Goal: Information Seeking & Learning: Learn about a topic

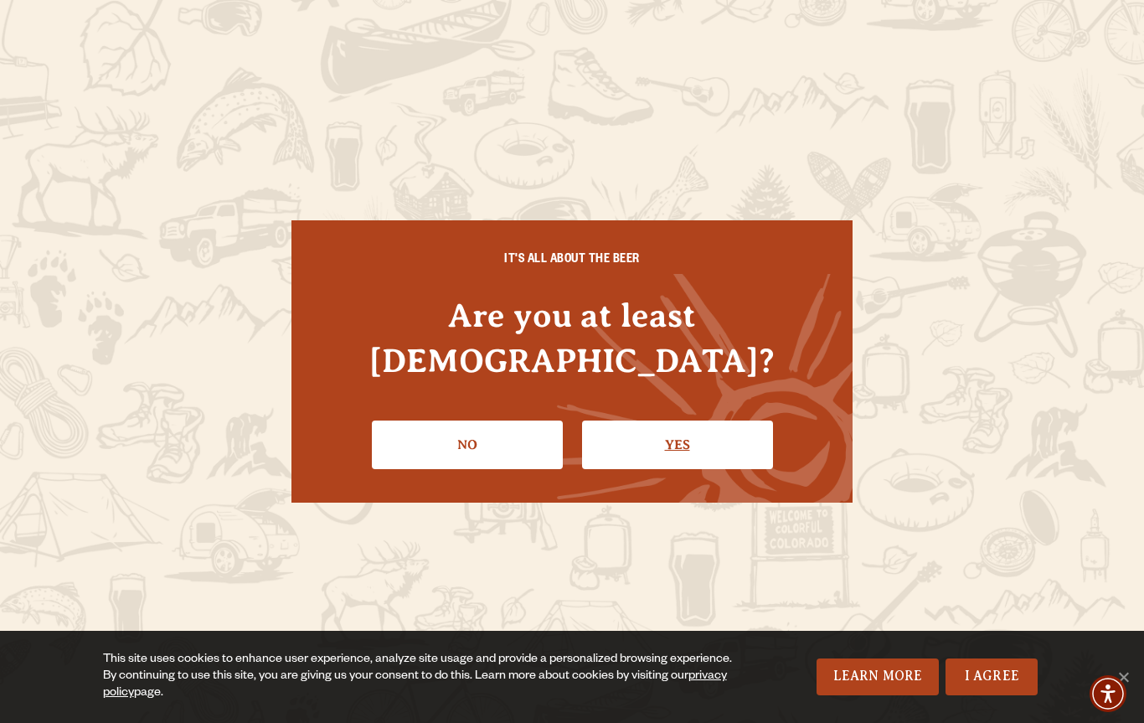
click at [748, 420] on link "Yes" at bounding box center [677, 444] width 191 height 49
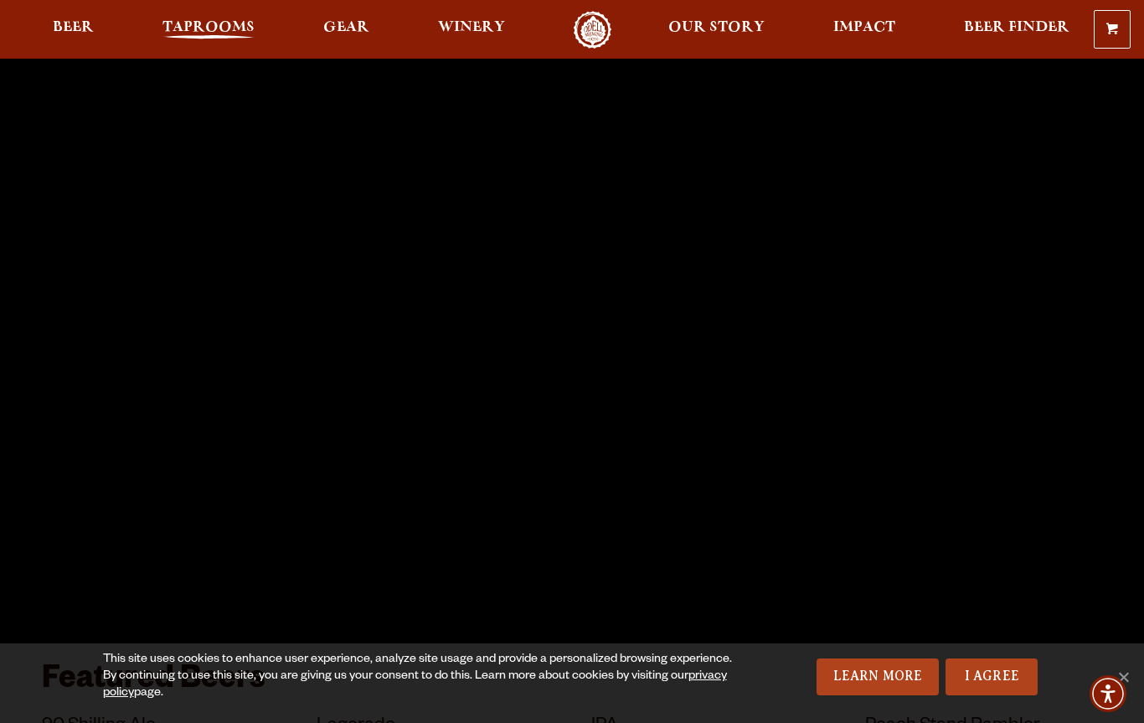
click at [198, 28] on span "Taprooms" at bounding box center [208, 27] width 92 height 13
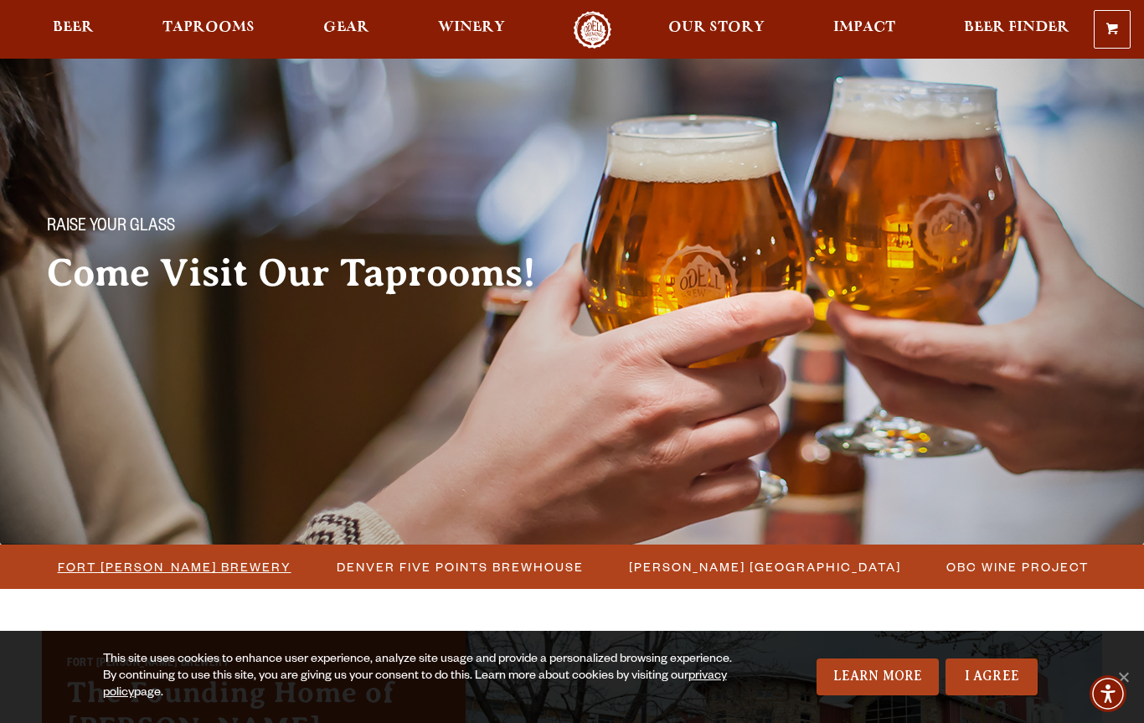
click at [156, 569] on span "Fort [PERSON_NAME] Brewery" at bounding box center [175, 566] width 234 height 24
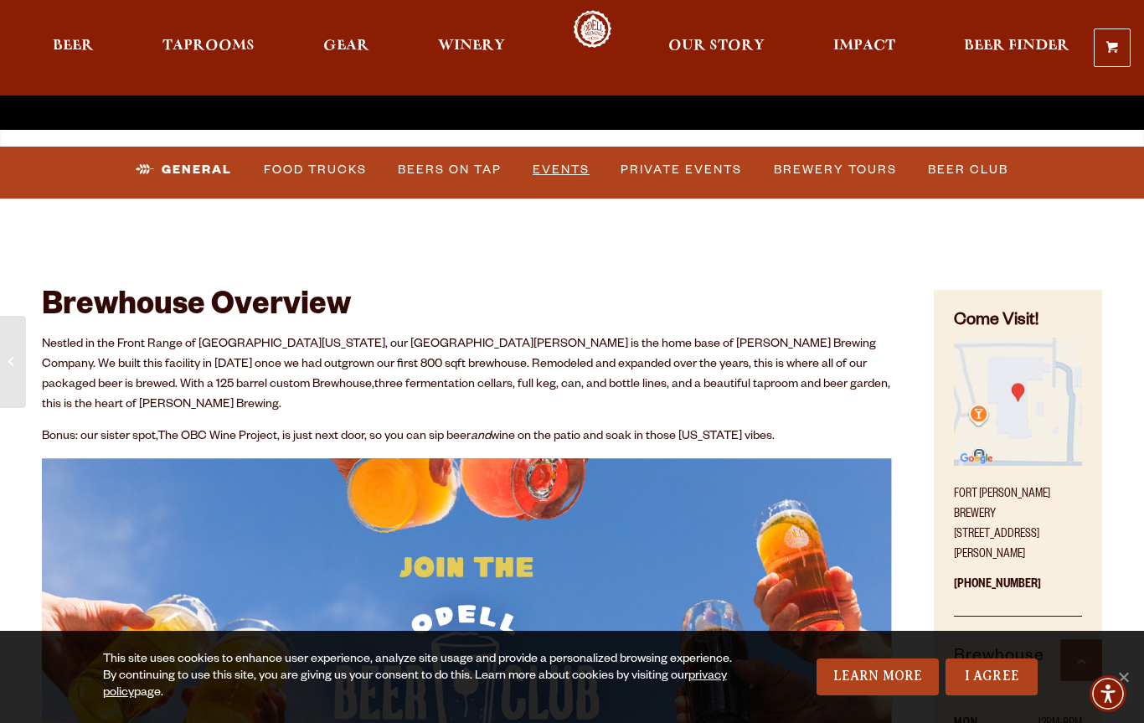
click at [558, 166] on link "Events" at bounding box center [561, 170] width 70 height 39
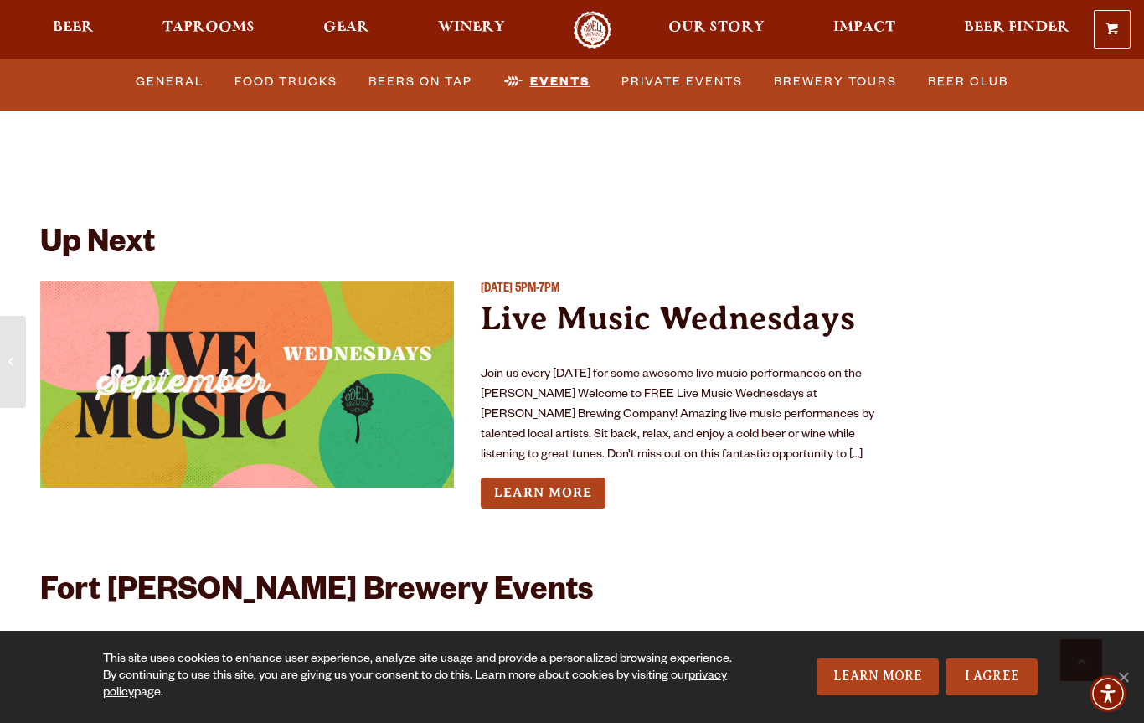
scroll to position [6029, 0]
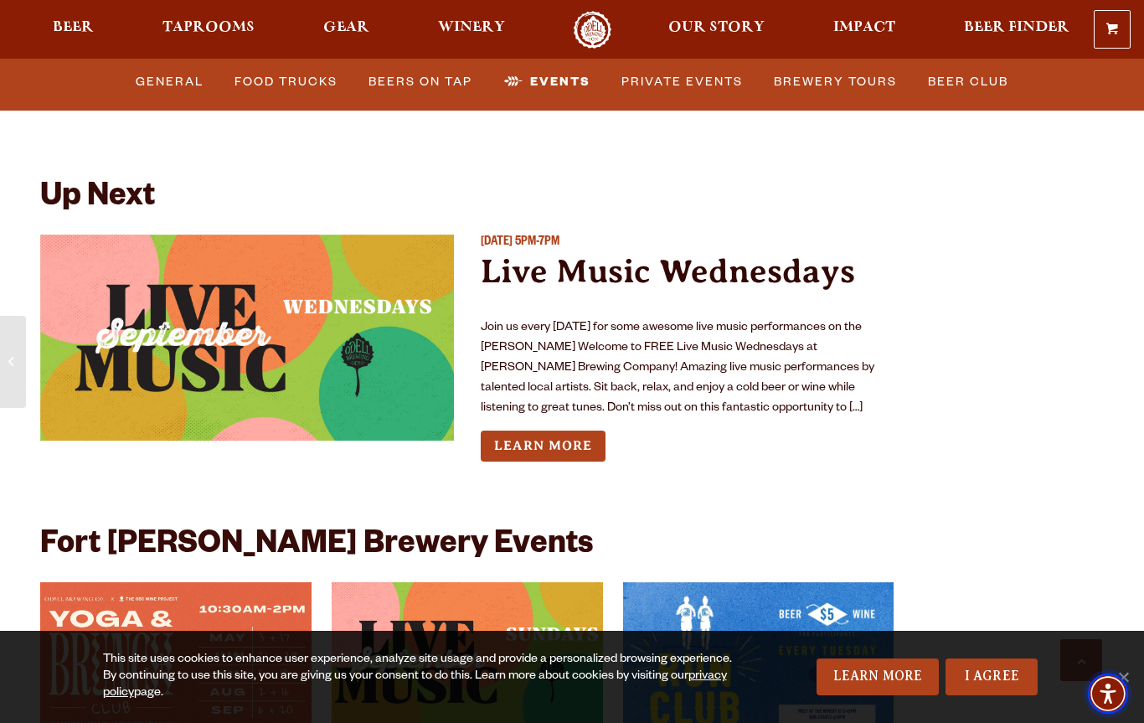
click at [1131, 671] on span "Accessibility Menu" at bounding box center [1107, 693] width 59 height 59
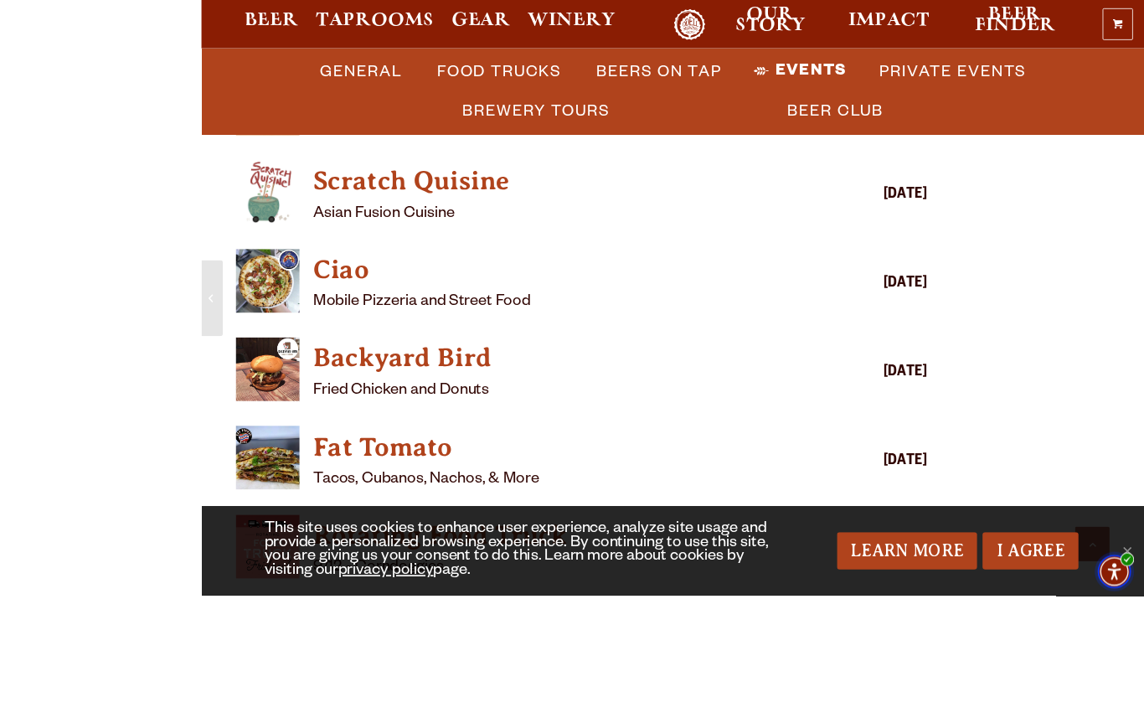
scroll to position [6023, 0]
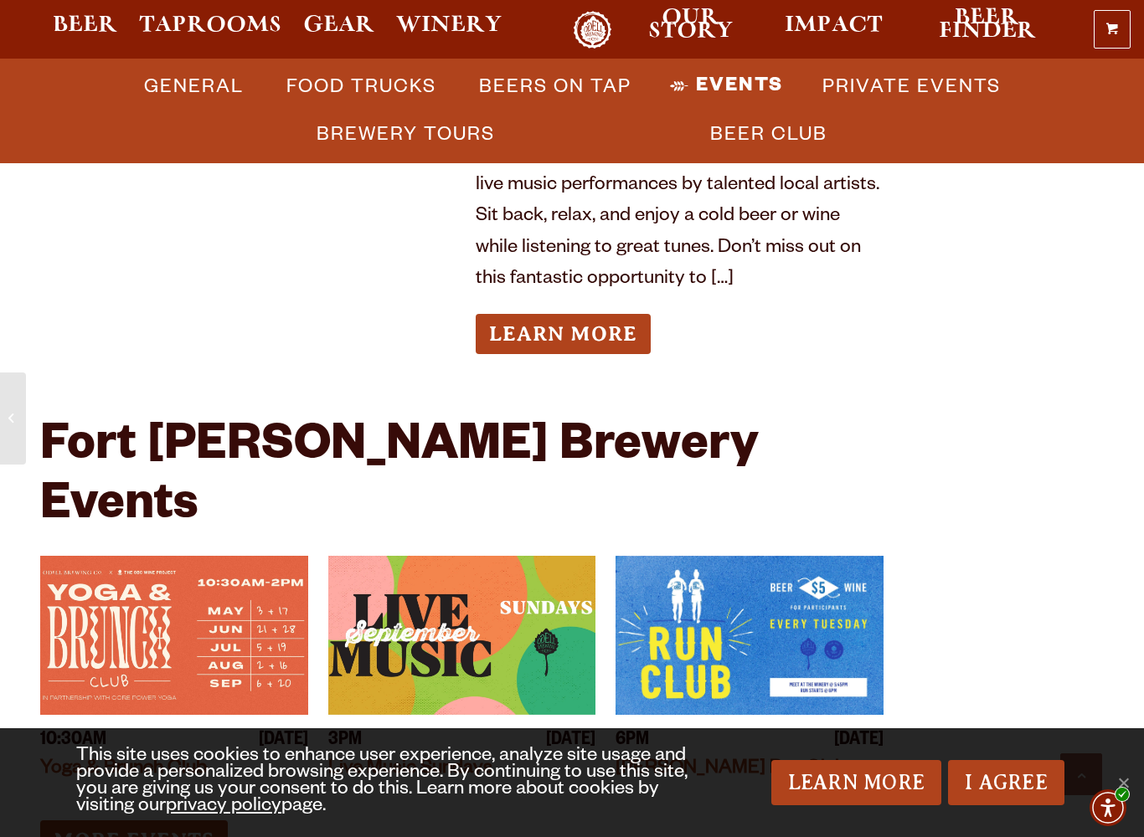
click at [80, 722] on link "More Events" at bounding box center [134, 840] width 188 height 41
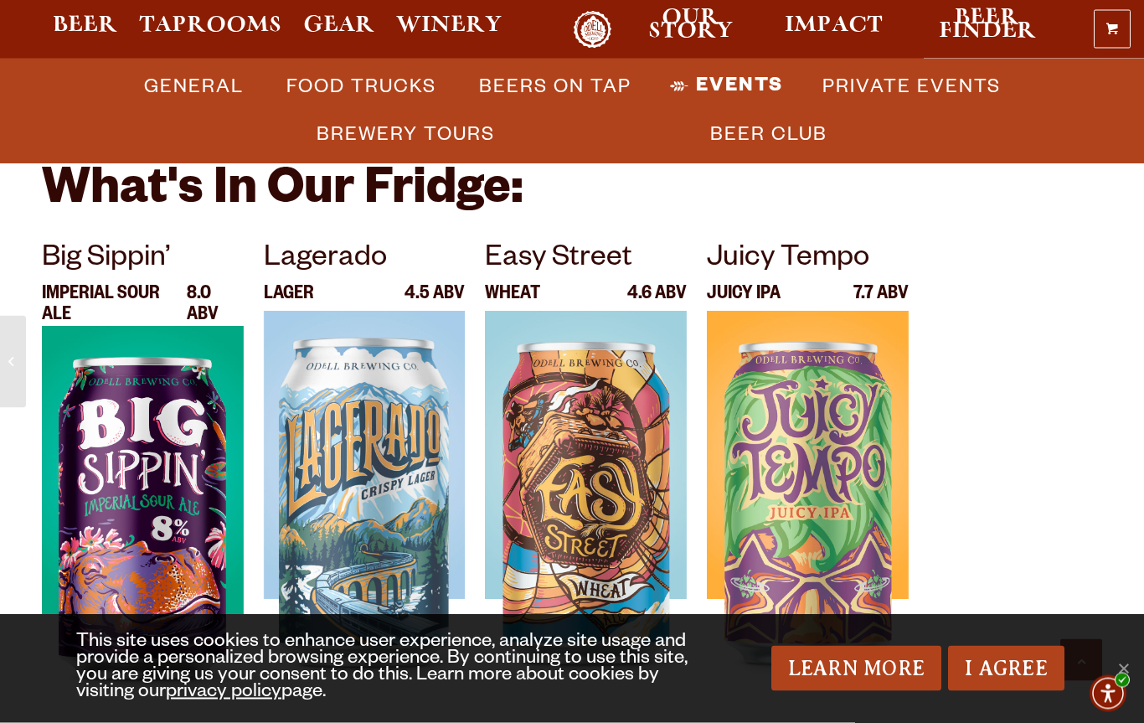
scroll to position [7435, 0]
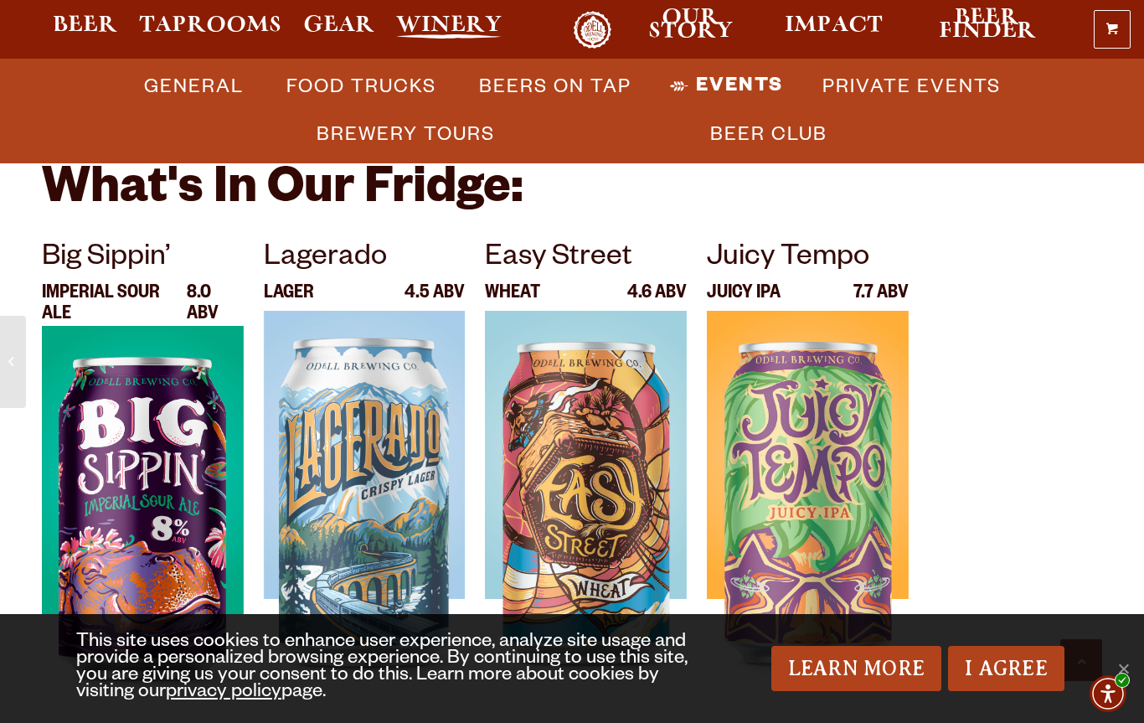
click at [471, 25] on span "Winery" at bounding box center [448, 24] width 105 height 13
